Goal: Manage account settings

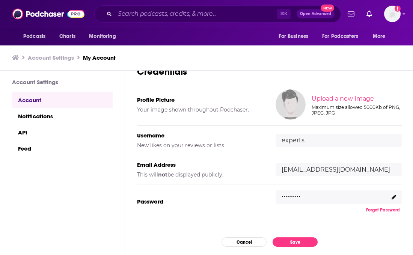
scroll to position [109, 0]
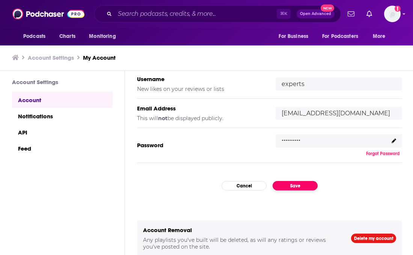
click at [279, 186] on button "Save" at bounding box center [295, 185] width 45 height 9
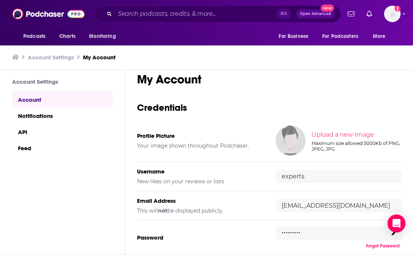
scroll to position [0, 0]
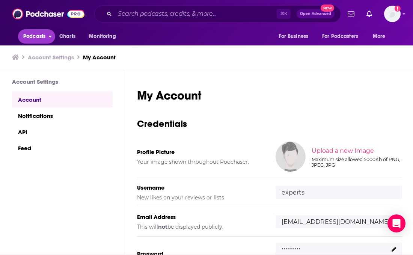
click at [39, 33] on span "Podcasts" at bounding box center [34, 36] width 22 height 11
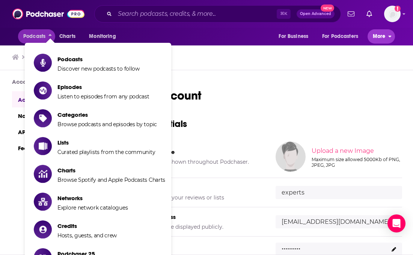
click at [377, 35] on span "More" at bounding box center [379, 36] width 13 height 11
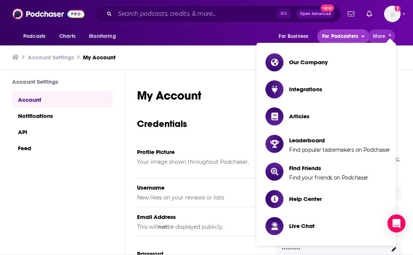
click at [349, 35] on span "For Podcasters" at bounding box center [340, 36] width 36 height 11
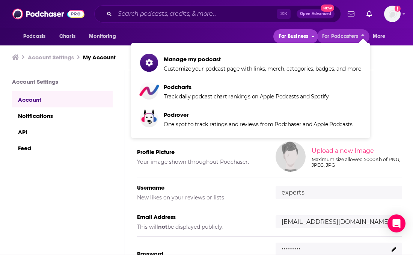
click at [305, 36] on span "For Business" at bounding box center [294, 36] width 30 height 11
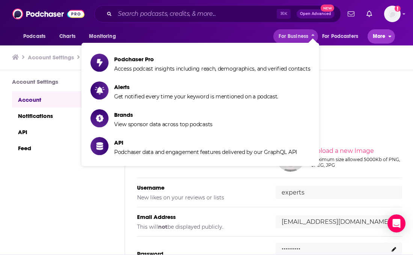
click at [385, 36] on span "More" at bounding box center [379, 36] width 13 height 11
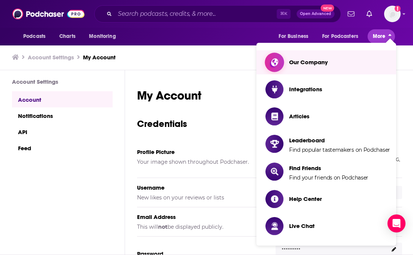
click at [345, 58] on link "Our Company" at bounding box center [327, 62] width 125 height 18
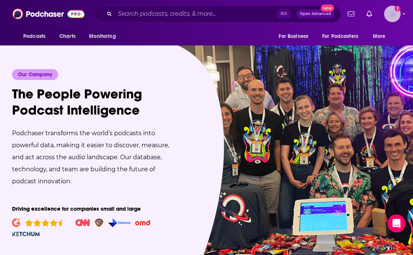
click at [403, 14] on icon "Show profile menu" at bounding box center [404, 15] width 3 height 2
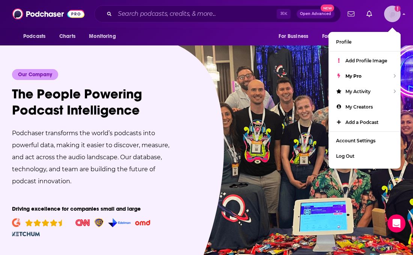
click at [403, 14] on icon "Show profile menu" at bounding box center [404, 14] width 3 height 5
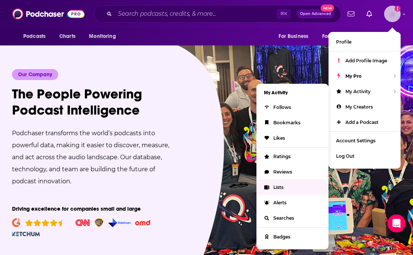
click at [281, 189] on link "Lists" at bounding box center [292, 187] width 72 height 15
